Goal: Information Seeking & Learning: Learn about a topic

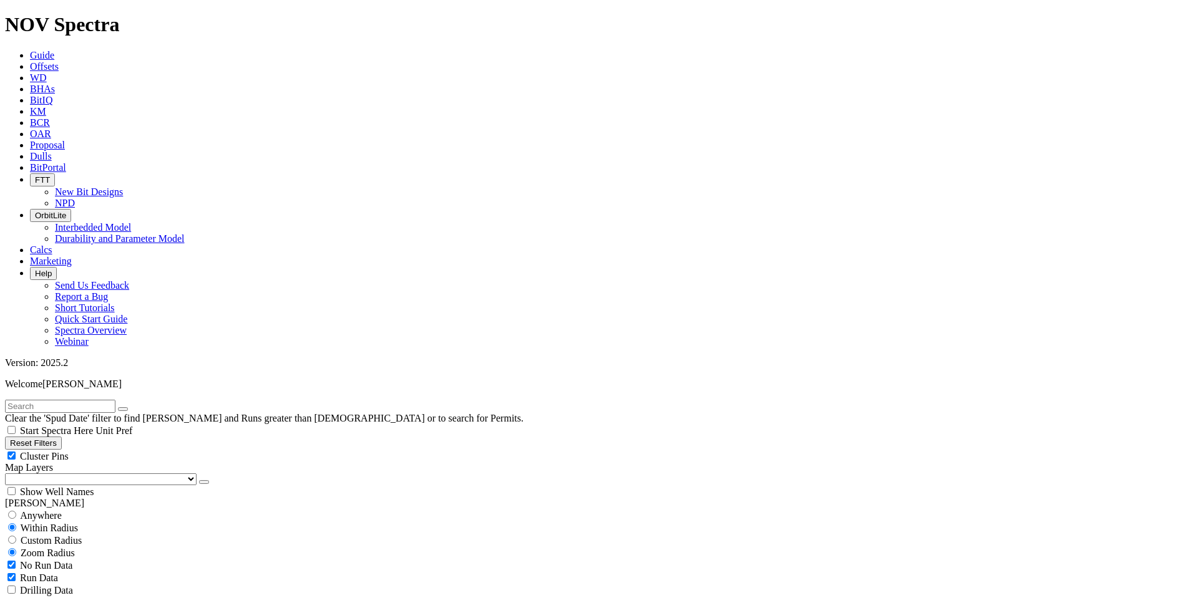
scroll to position [374, 0]
click at [62, 437] on button "Reset Filters" at bounding box center [33, 443] width 57 height 13
select select
click at [53, 462] on span "Map Layers" at bounding box center [29, 467] width 48 height 11
drag, startPoint x: 54, startPoint y: 95, endPoint x: 57, endPoint y: 82, distance: 13.5
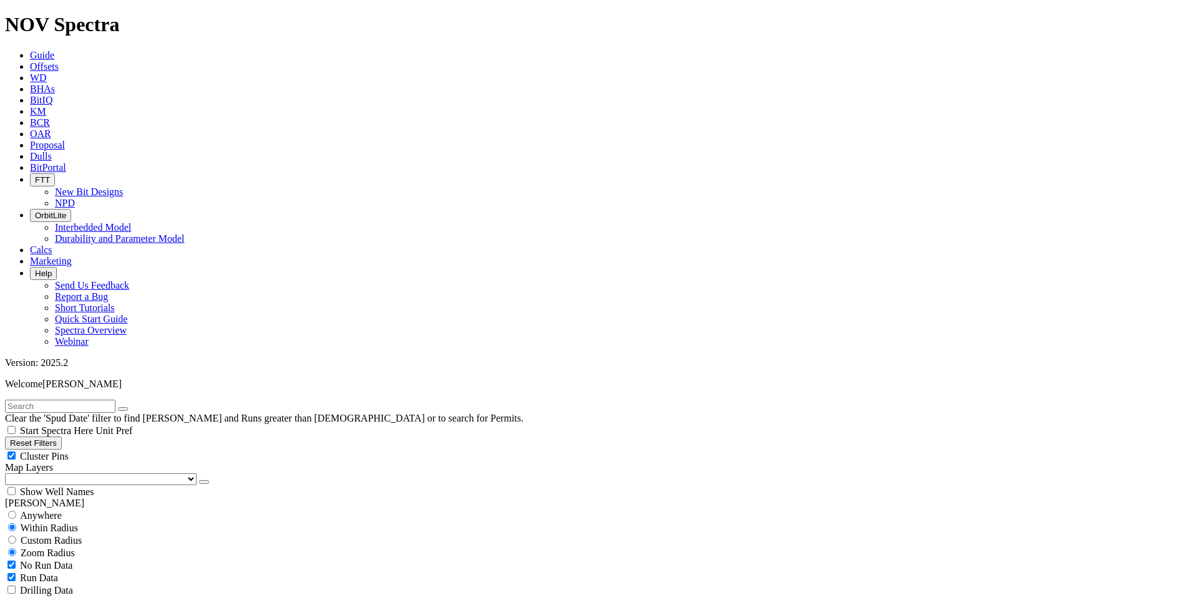
click at [54, 437] on button "Reset Filters" at bounding box center [33, 443] width 57 height 13
select select "12.25"
checkbox input "false"
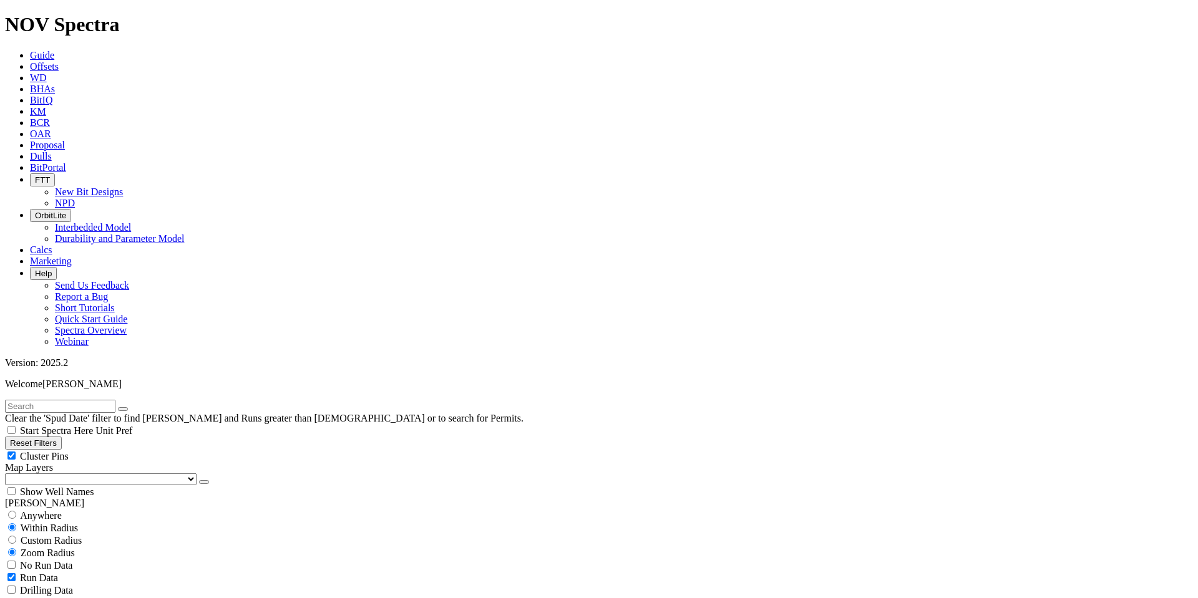
select select "? number:12.25 ?"
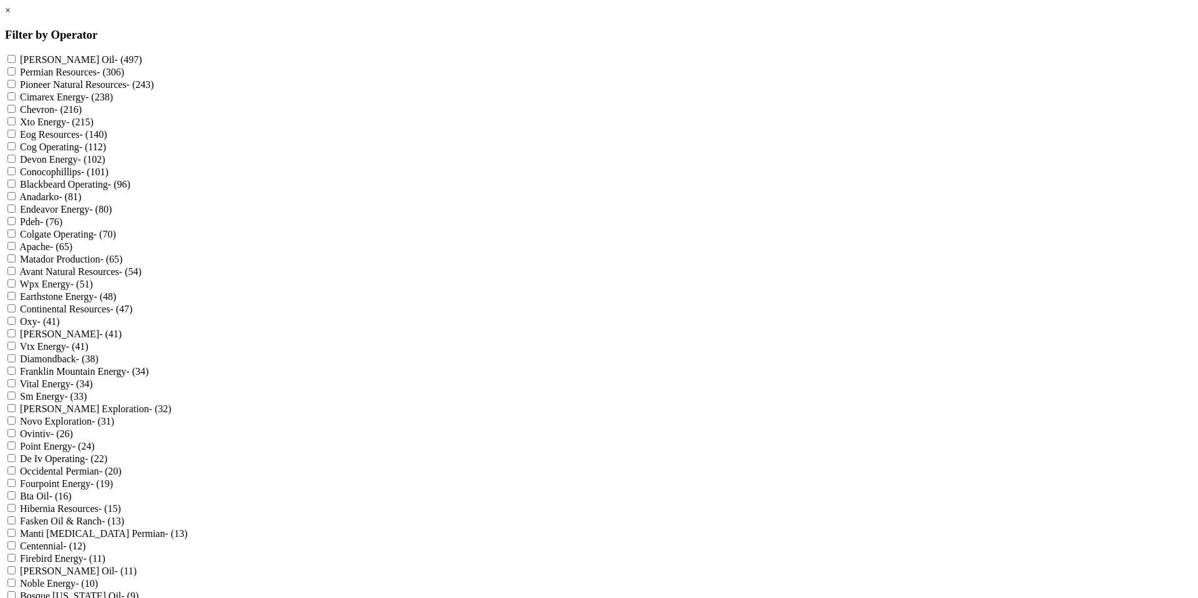
click at [16, 263] on Production "Matador Production - (65)" at bounding box center [11, 259] width 8 height 8
checkbox Production "true"
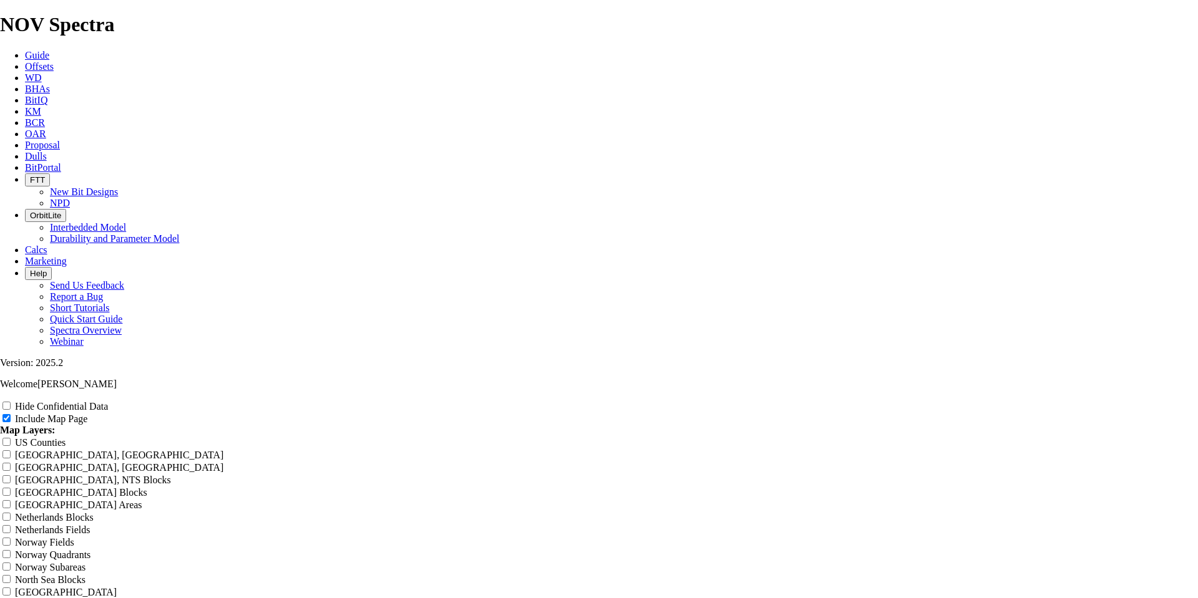
scroll to position [3744, 0]
